Goal: Entertainment & Leisure: Consume media (video, audio)

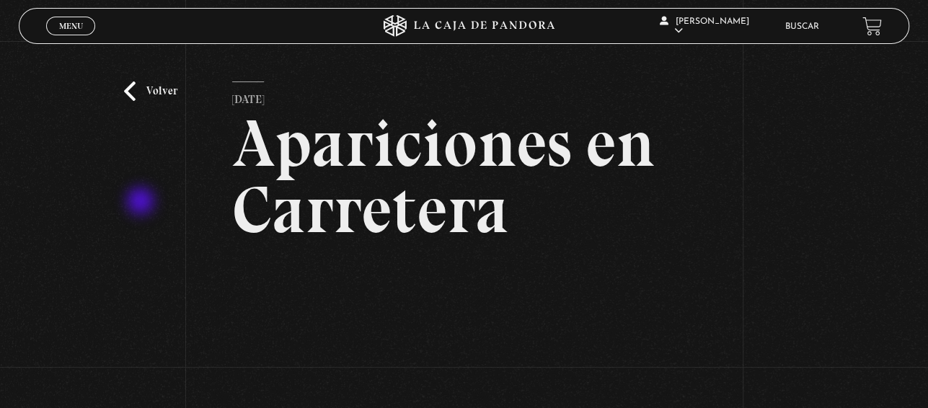
click at [137, 89] on link "Volver" at bounding box center [150, 90] width 53 height 19
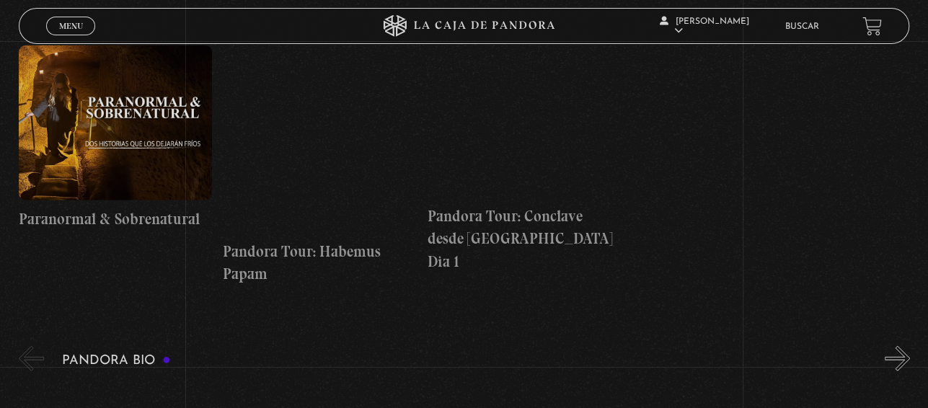
scroll to position [1808, 0]
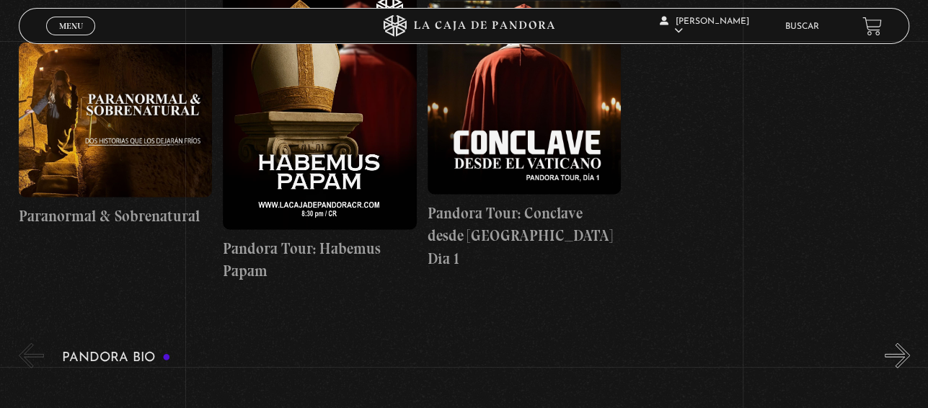
click at [80, 114] on figure at bounding box center [116, 120] width 194 height 155
